Goal: Information Seeking & Learning: Learn about a topic

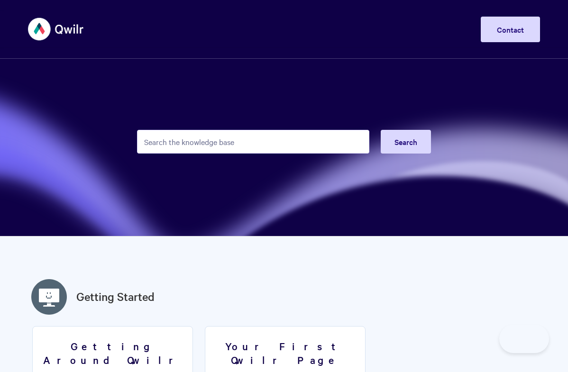
click at [190, 147] on input "Search the knowledge base" at bounding box center [253, 142] width 233 height 24
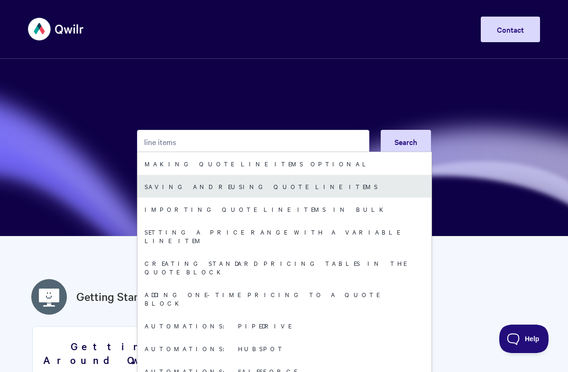
type input "line items"
click at [235, 183] on link "Saving and reusing quote line items" at bounding box center [285, 186] width 294 height 23
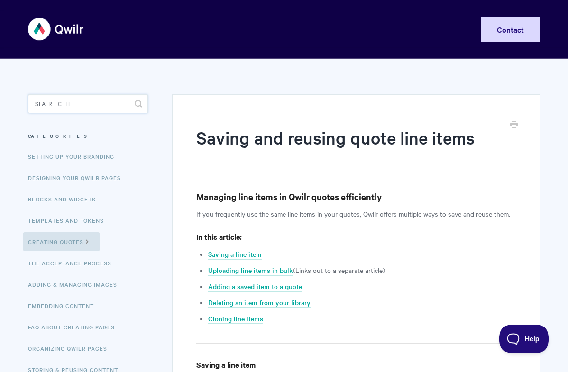
click at [97, 102] on input "Search" at bounding box center [88, 103] width 120 height 19
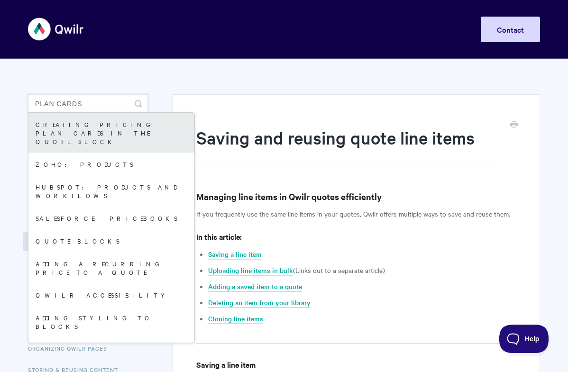
type input "plan cards"
click at [86, 124] on link "Creating pricing plan cards in the Quote Block" at bounding box center [111, 133] width 166 height 40
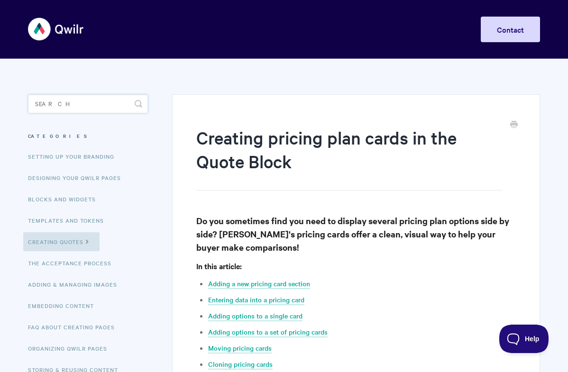
click at [84, 103] on input "Search" at bounding box center [88, 103] width 120 height 19
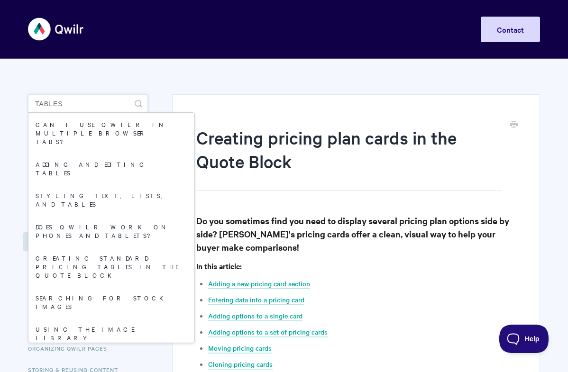
type input "tables"
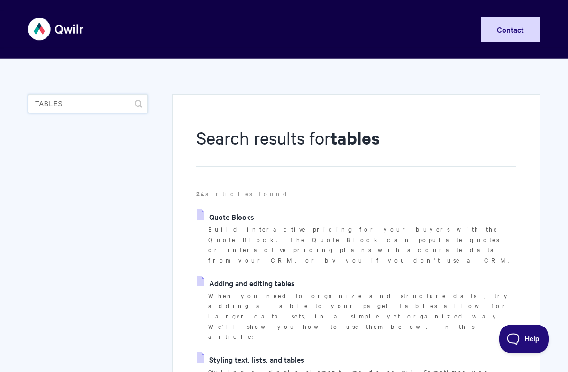
click at [100, 108] on input "tables" at bounding box center [88, 103] width 120 height 19
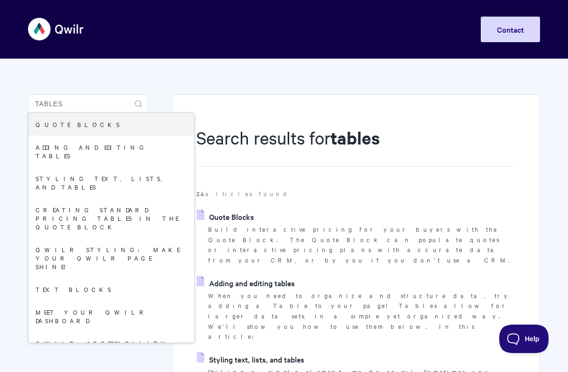
click at [232, 216] on link "Quote Blocks" at bounding box center [225, 217] width 57 height 14
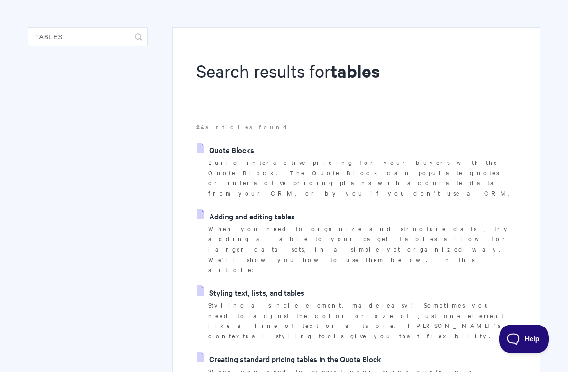
scroll to position [71, 0]
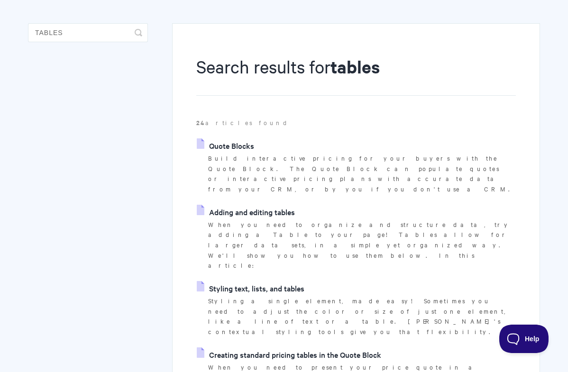
click at [309, 348] on link "Creating standard pricing tables in the Quote Block" at bounding box center [289, 355] width 185 height 14
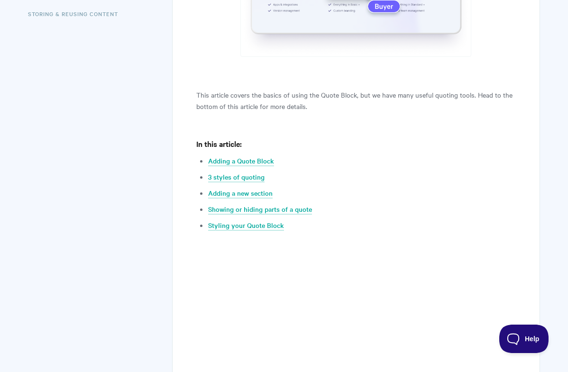
scroll to position [385, 0]
